Goal: Task Accomplishment & Management: Manage account settings

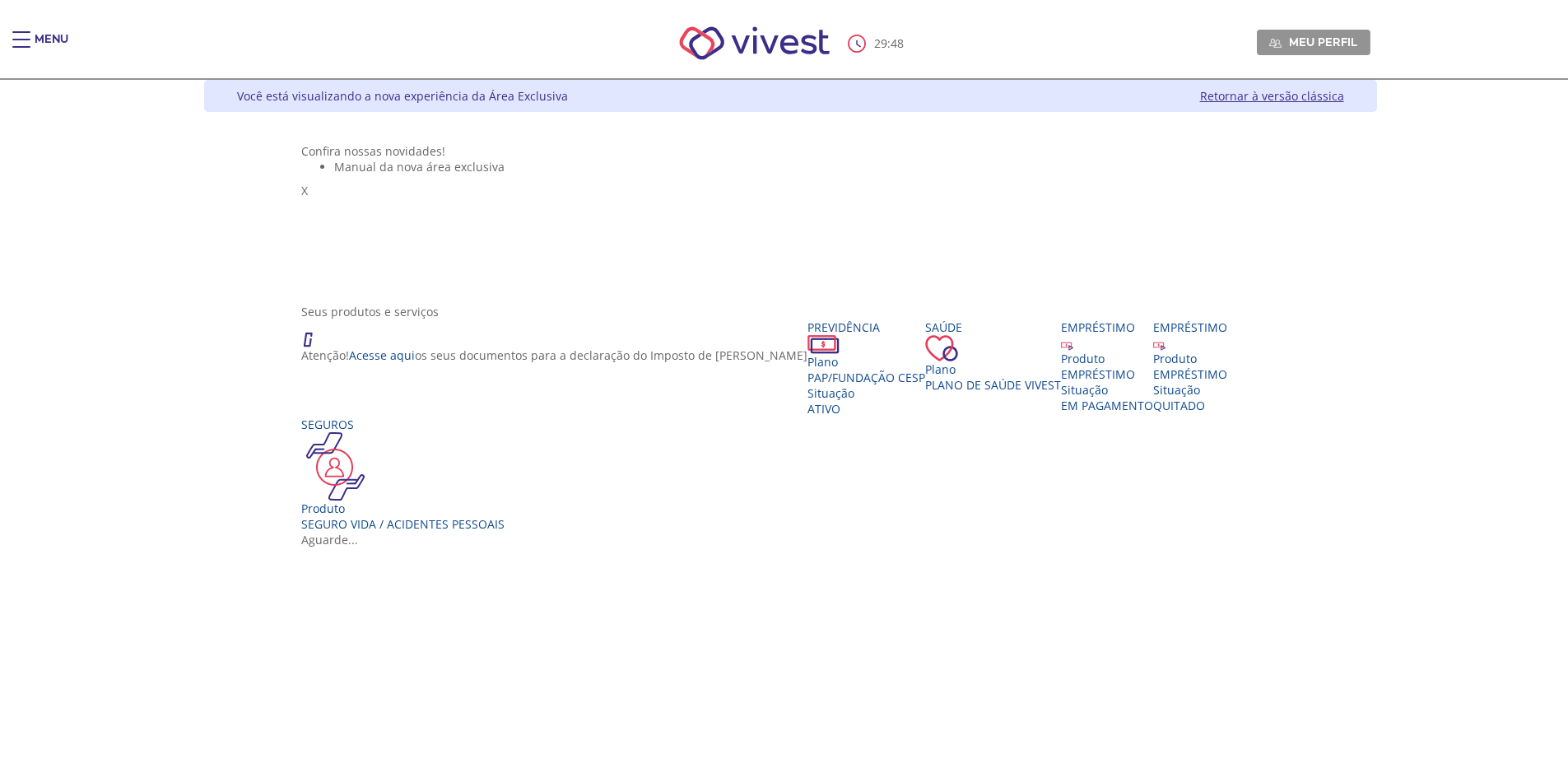
click at [28, 44] on div "Main header" at bounding box center [21, 48] width 18 height 33
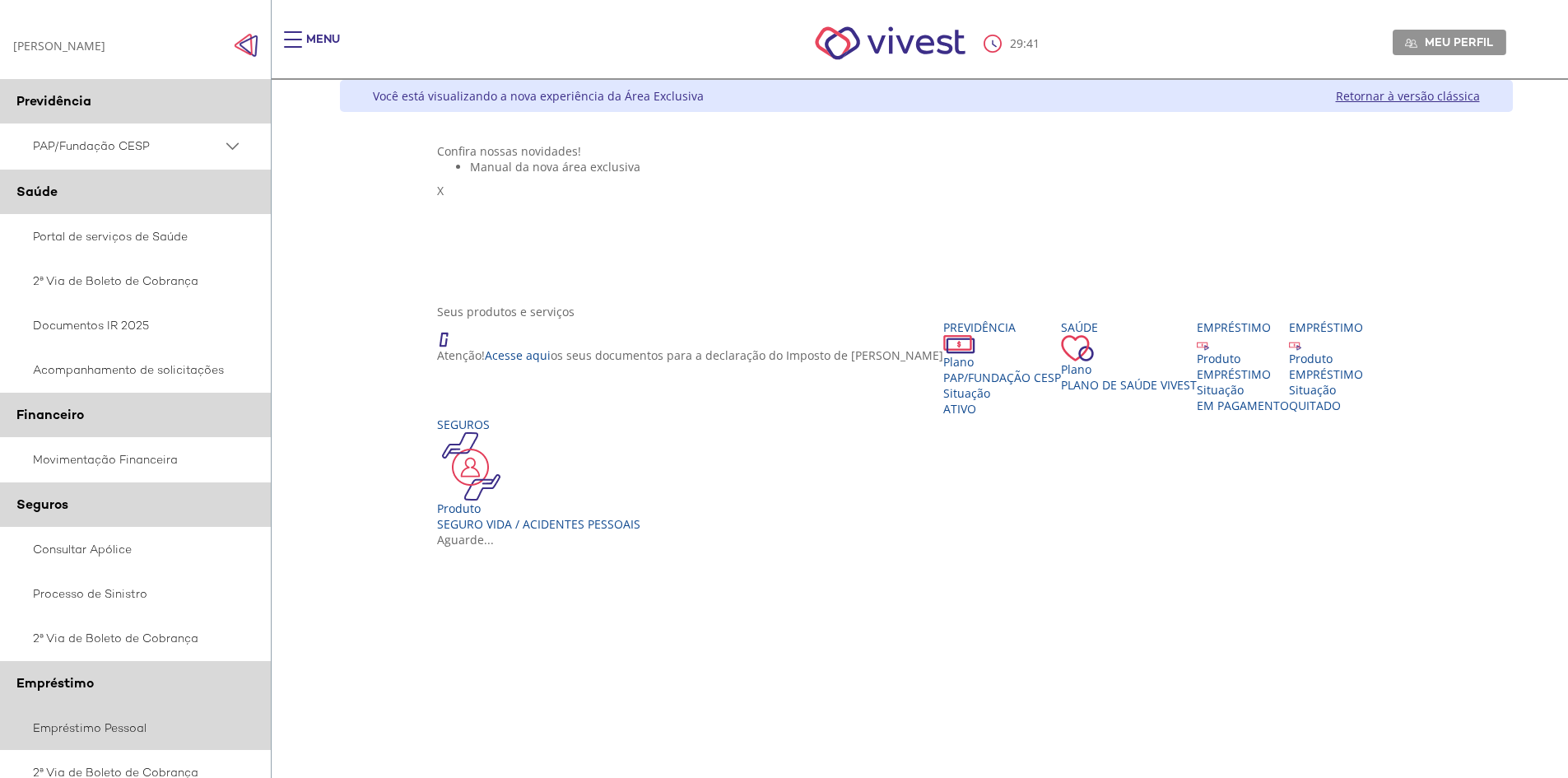
click at [62, 727] on link "Empréstimo Pessoal" at bounding box center [136, 727] width 272 height 44
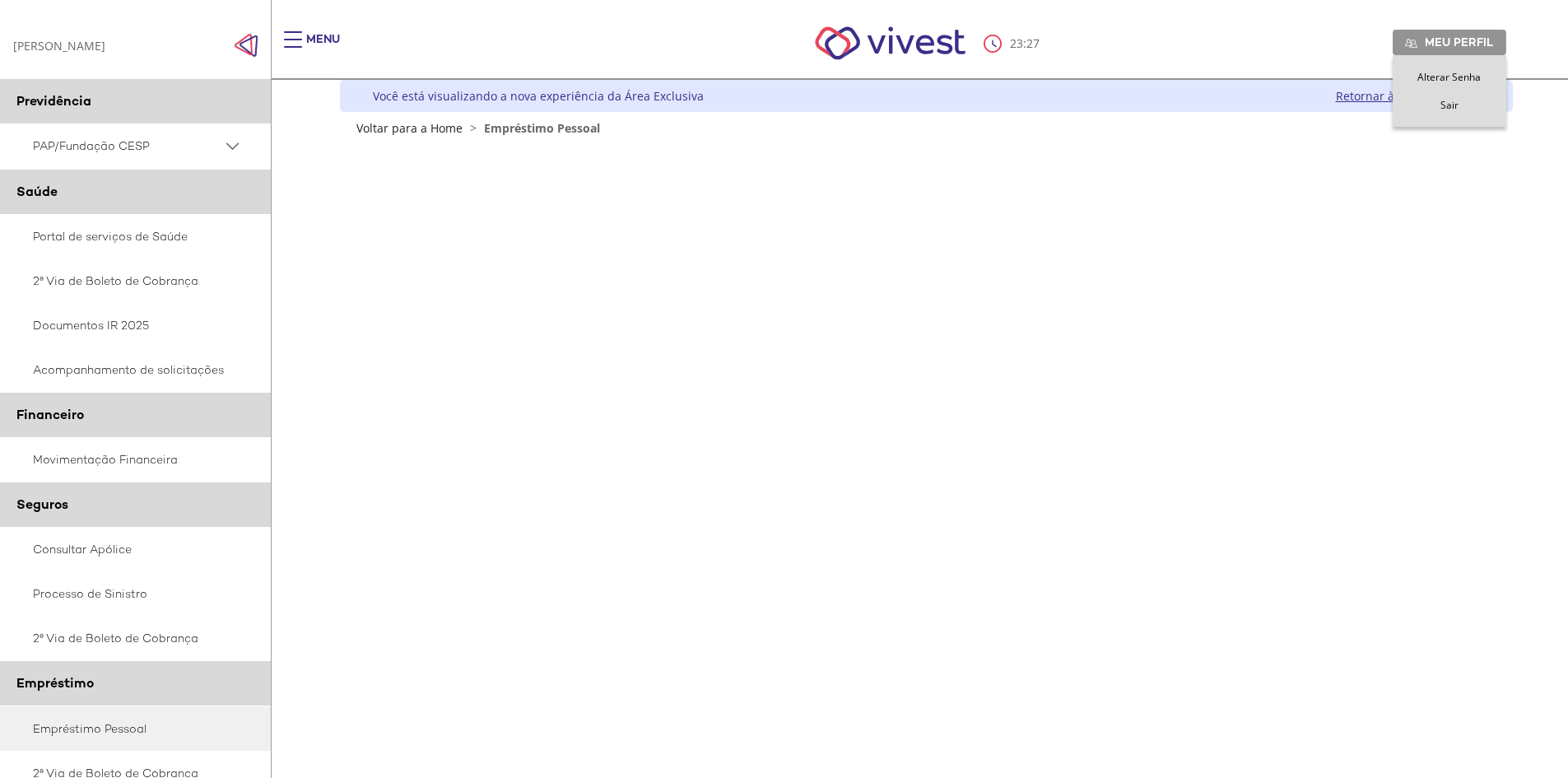
click at [1472, 38] on span "Meu perfil" at bounding box center [1459, 42] width 68 height 15
click at [1448, 103] on span "Sair" at bounding box center [1450, 105] width 18 height 14
